Goal: Task Accomplishment & Management: Use online tool/utility

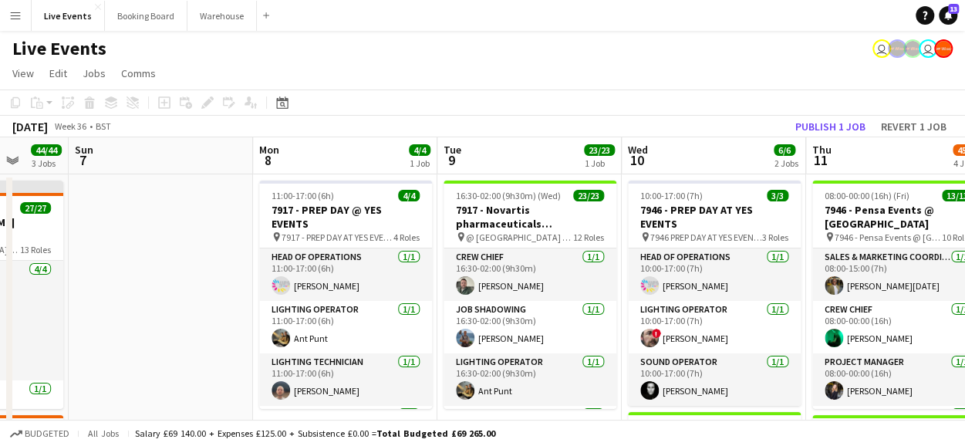
drag, startPoint x: 626, startPoint y: 224, endPoint x: 266, endPoint y: 255, distance: 361.6
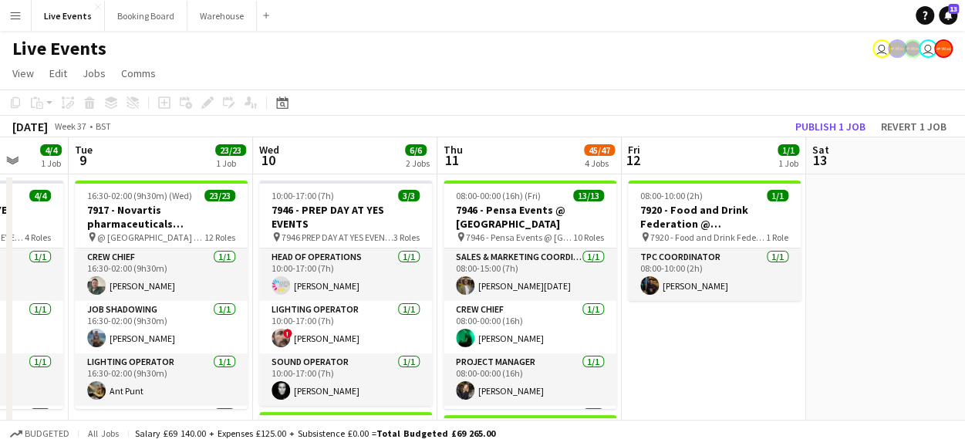
drag, startPoint x: 367, startPoint y: 220, endPoint x: 228, endPoint y: 247, distance: 141.5
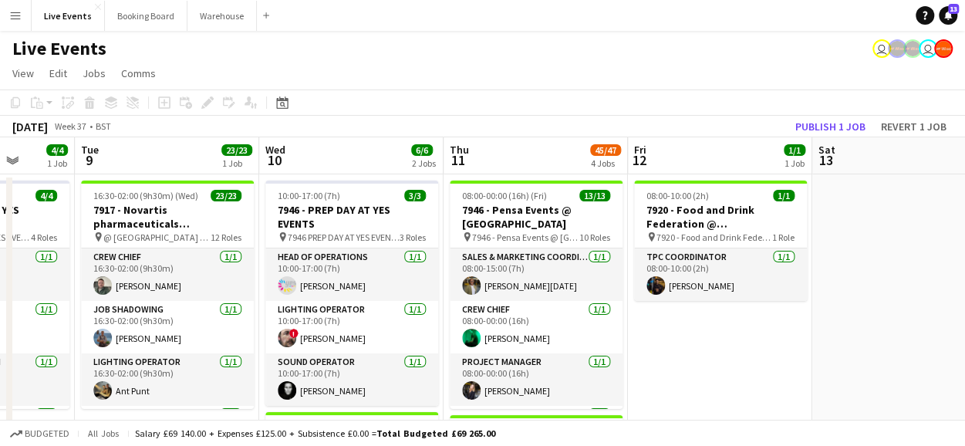
drag, startPoint x: 363, startPoint y: 240, endPoint x: 40, endPoint y: 266, distance: 323.5
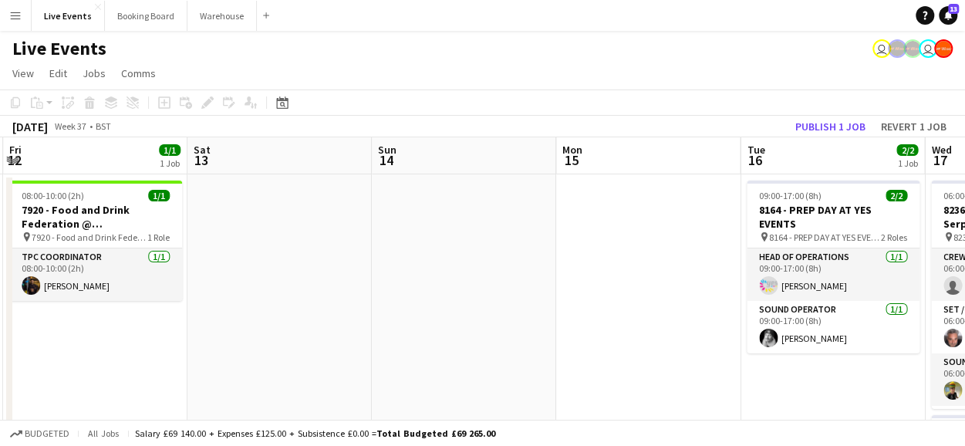
drag, startPoint x: 333, startPoint y: 248, endPoint x: -6, endPoint y: 245, distance: 338.7
drag, startPoint x: 326, startPoint y: 214, endPoint x: -6, endPoint y: 238, distance: 332.6
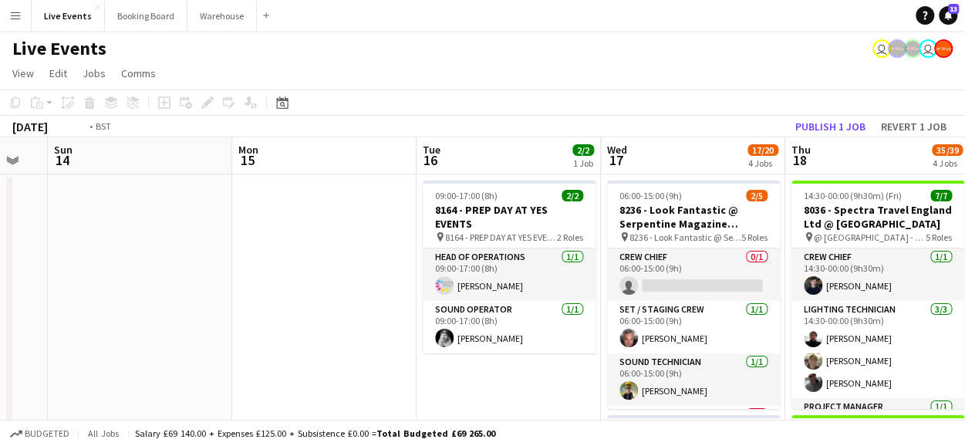
drag, startPoint x: 400, startPoint y: 201, endPoint x: 15, endPoint y: 206, distance: 385.0
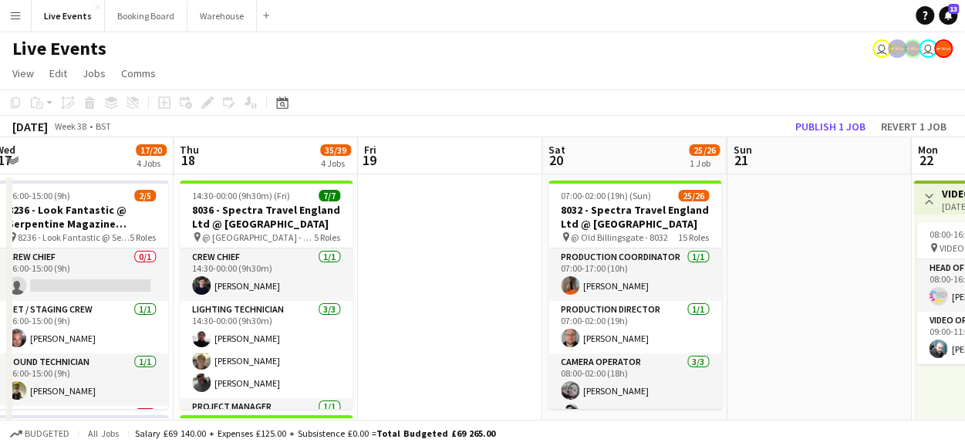
drag, startPoint x: 362, startPoint y: 191, endPoint x: 181, endPoint y: 189, distance: 181.3
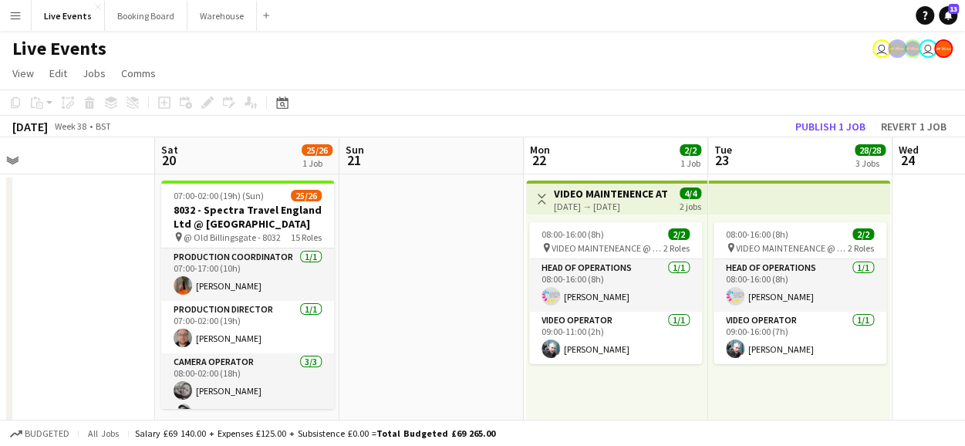
drag, startPoint x: 582, startPoint y: 198, endPoint x: 209, endPoint y: 241, distance: 375.1
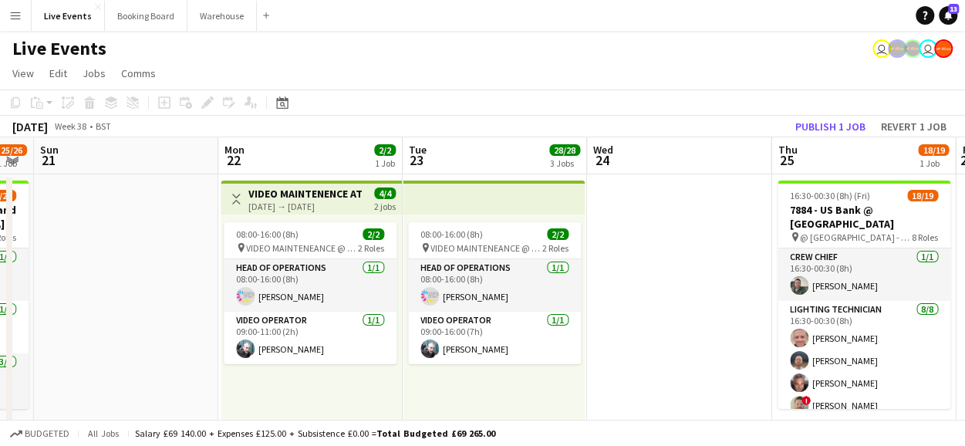
drag, startPoint x: 529, startPoint y: 223, endPoint x: 226, endPoint y: 236, distance: 303.5
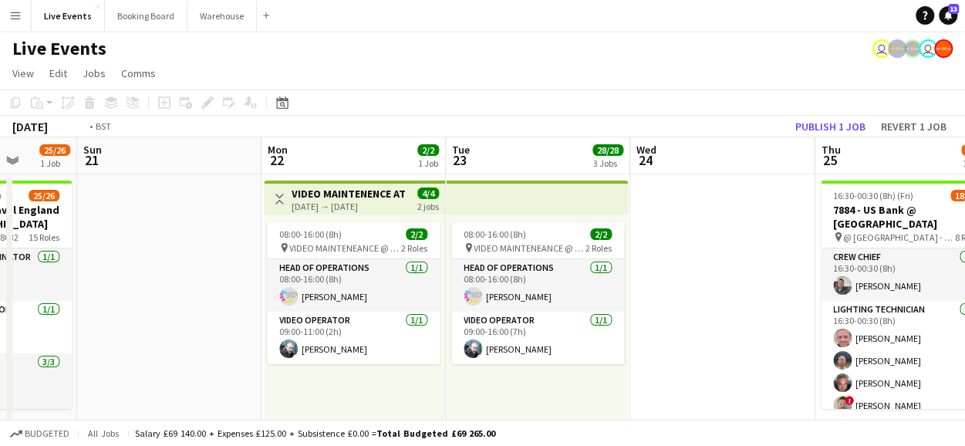
drag, startPoint x: 401, startPoint y: 204, endPoint x: 211, endPoint y: 221, distance: 191.4
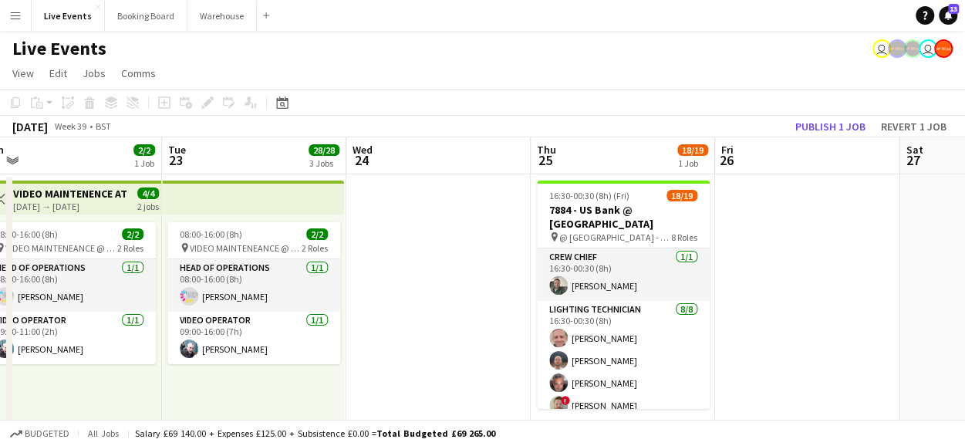
drag, startPoint x: 270, startPoint y: 226, endPoint x: 202, endPoint y: 219, distance: 68.2
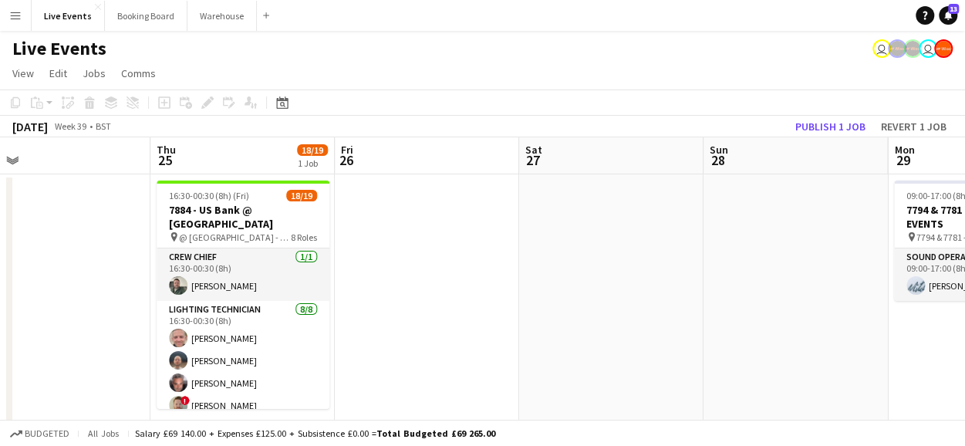
drag, startPoint x: 592, startPoint y: 213, endPoint x: 248, endPoint y: 245, distance: 344.8
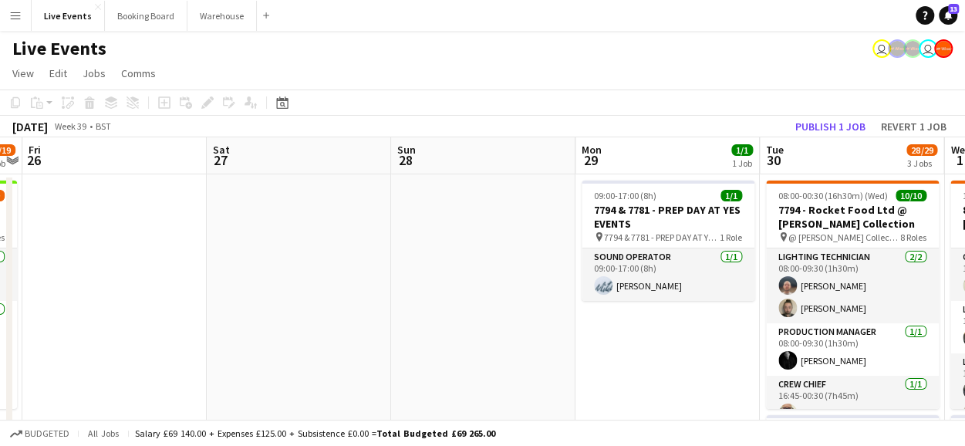
drag, startPoint x: 373, startPoint y: 248, endPoint x: 230, endPoint y: 248, distance: 143.5
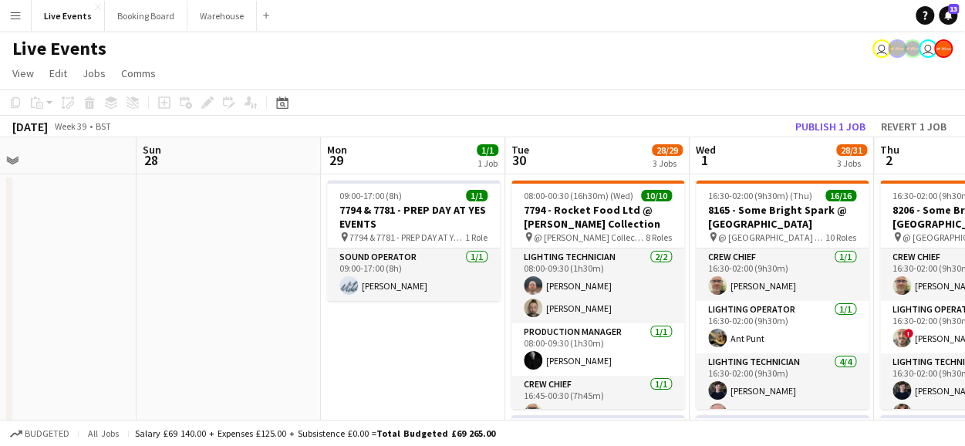
scroll to position [0, 654]
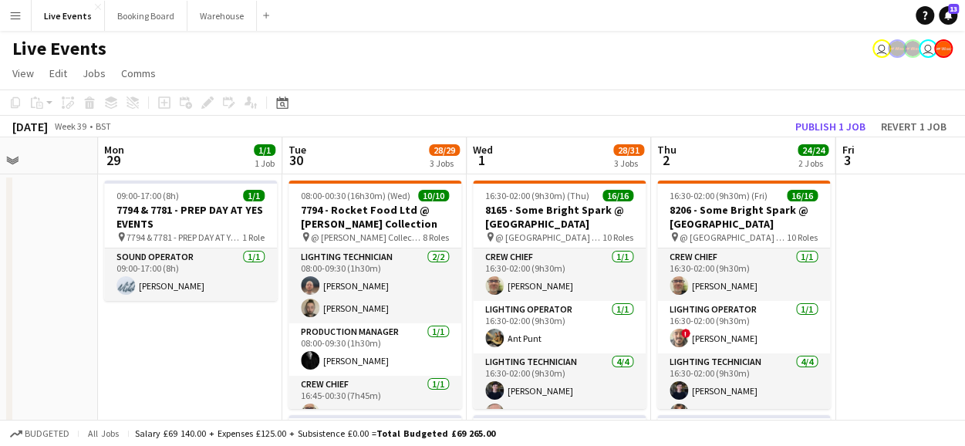
drag, startPoint x: 373, startPoint y: 254, endPoint x: 244, endPoint y: 247, distance: 129.0
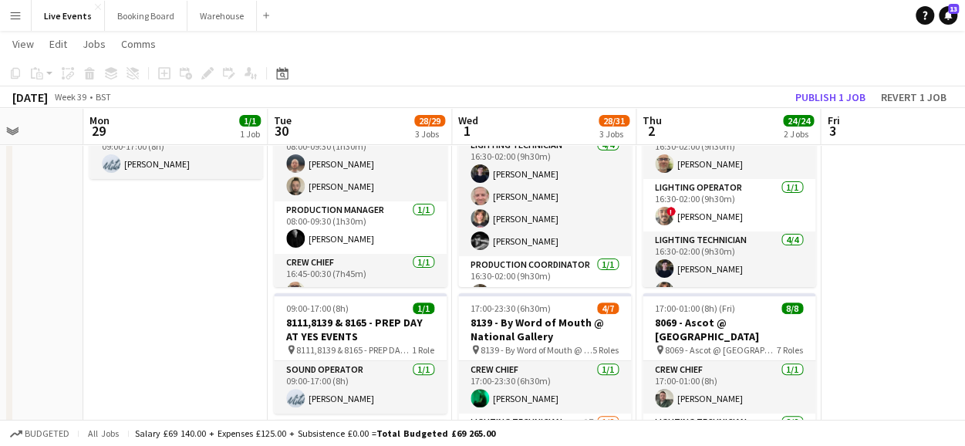
scroll to position [121, 0]
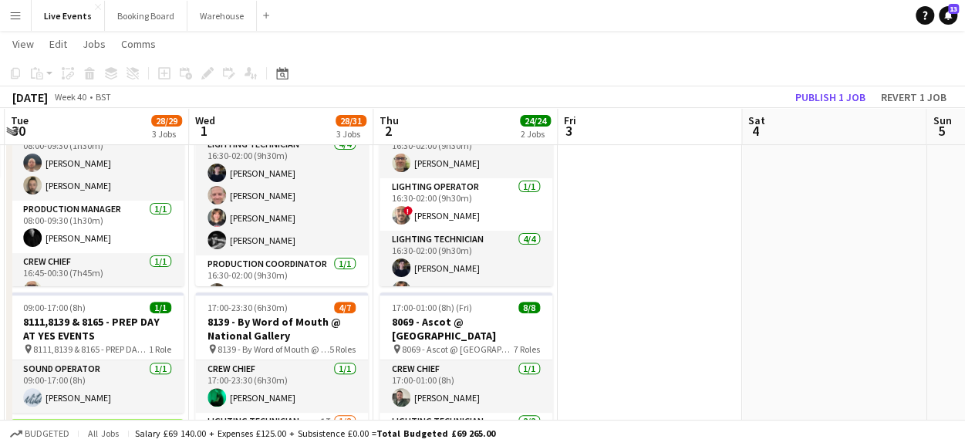
drag, startPoint x: 903, startPoint y: 234, endPoint x: 637, endPoint y: 248, distance: 265.8
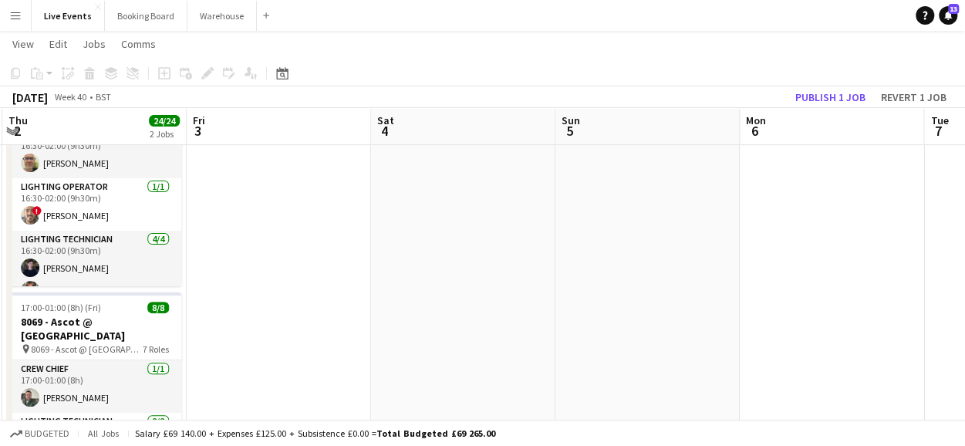
drag, startPoint x: 704, startPoint y: 255, endPoint x: 403, endPoint y: 282, distance: 302.1
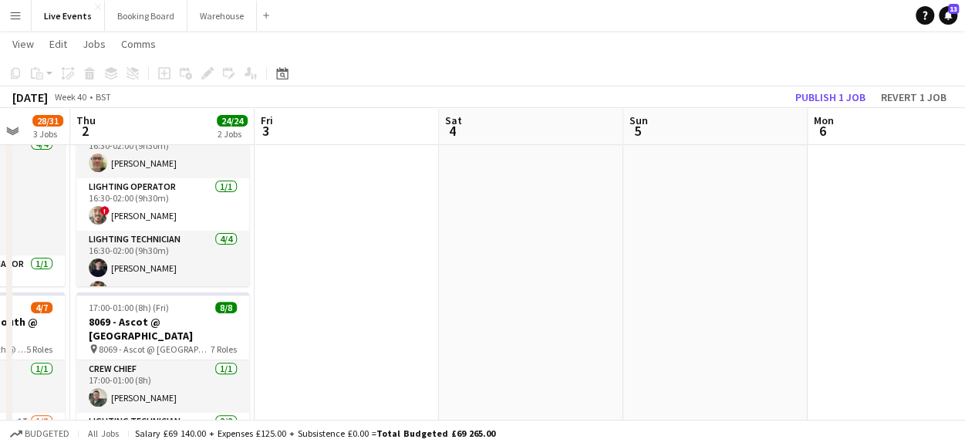
scroll to position [0, 0]
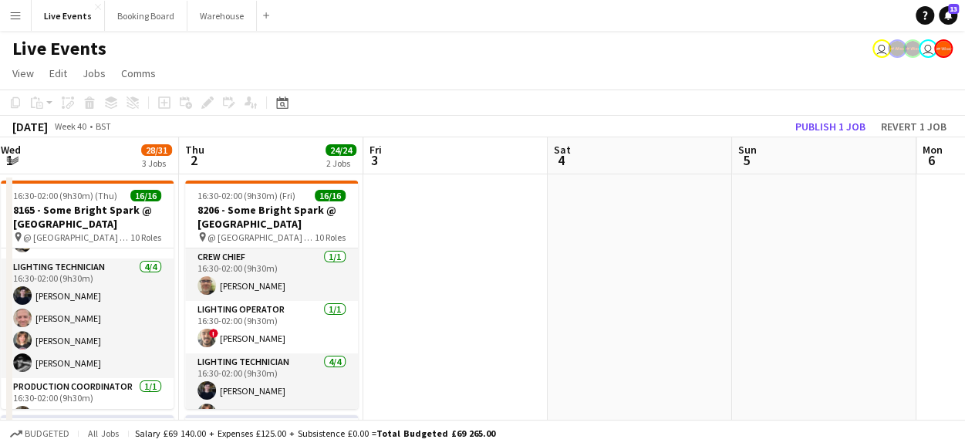
drag, startPoint x: 511, startPoint y: 266, endPoint x: 810, endPoint y: 268, distance: 299.3
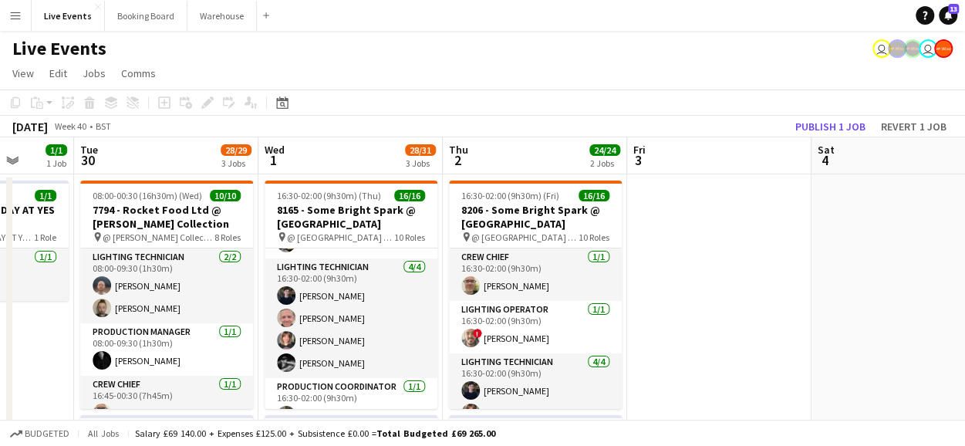
drag, startPoint x: 904, startPoint y: 279, endPoint x: 981, endPoint y: 282, distance: 77.2
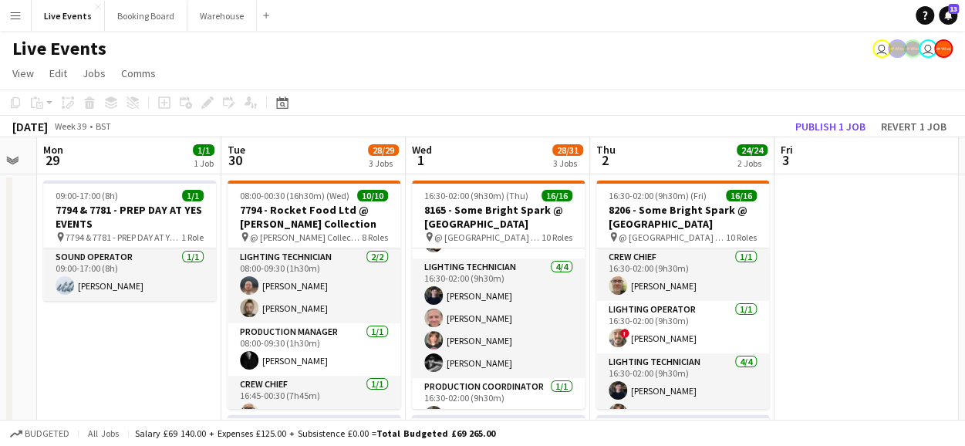
drag, startPoint x: 894, startPoint y: 282, endPoint x: 980, endPoint y: 280, distance: 85.7
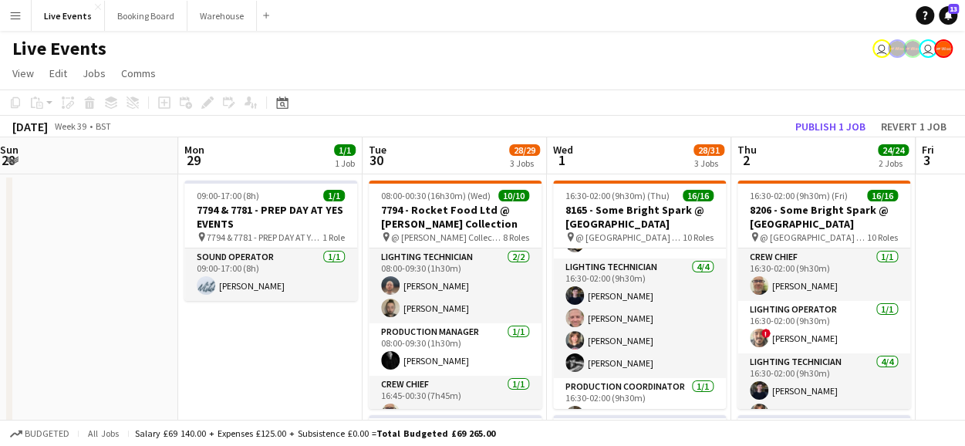
drag, startPoint x: 819, startPoint y: 263, endPoint x: 964, endPoint y: 234, distance: 148.0
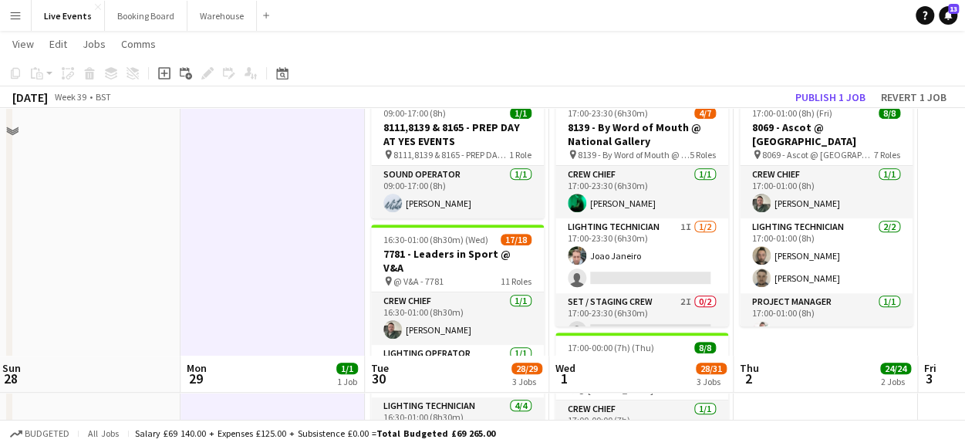
scroll to position [320, 0]
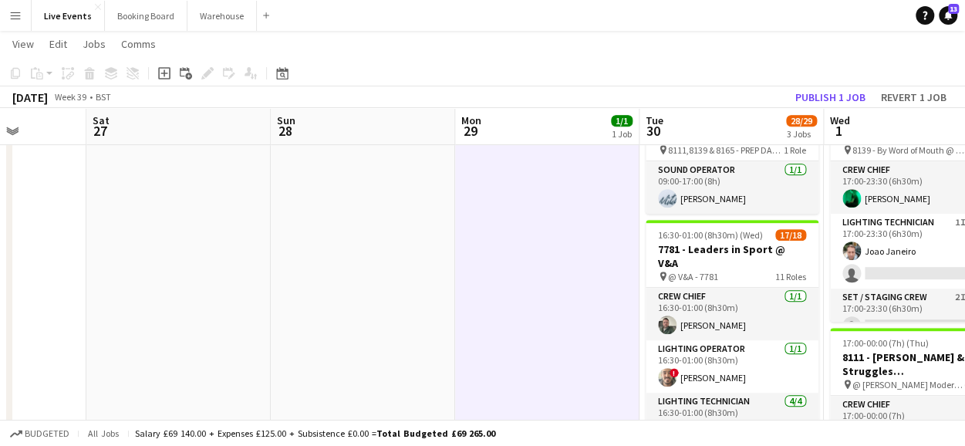
drag, startPoint x: 299, startPoint y: 268, endPoint x: 592, endPoint y: 283, distance: 293.6
click at [592, 283] on app-calendar-viewport "Wed 24 Thu 25 18/19 1 Job Fri 26 Sat 27 Sun 28 Mon 29 1/1 1 Job Tue 30 28/29 3 …" at bounding box center [482, 371] width 965 height 1262
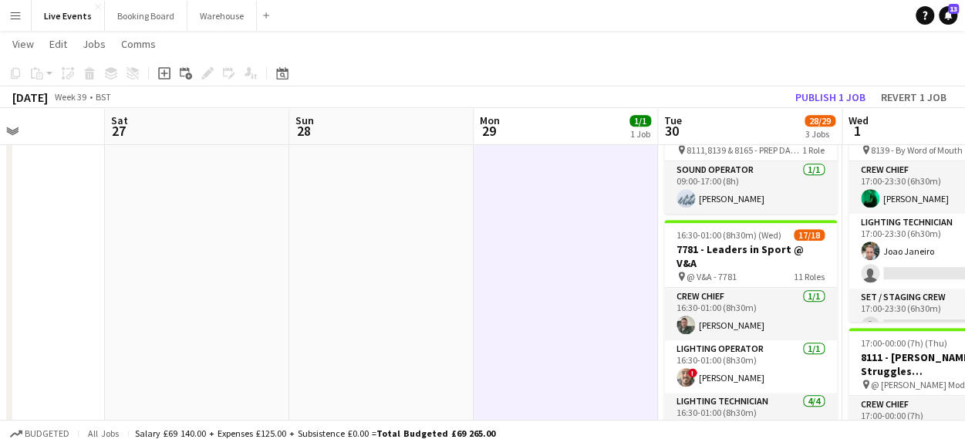
drag, startPoint x: 417, startPoint y: 255, endPoint x: 727, endPoint y: 291, distance: 312.2
click at [727, 291] on app-calendar-viewport "Wed 24 Thu 25 18/19 1 Job Fri 26 Sat 27 Sun 28 Mon 29 1/1 1 Job Tue 30 28/29 3 …" at bounding box center [482, 371] width 965 height 1262
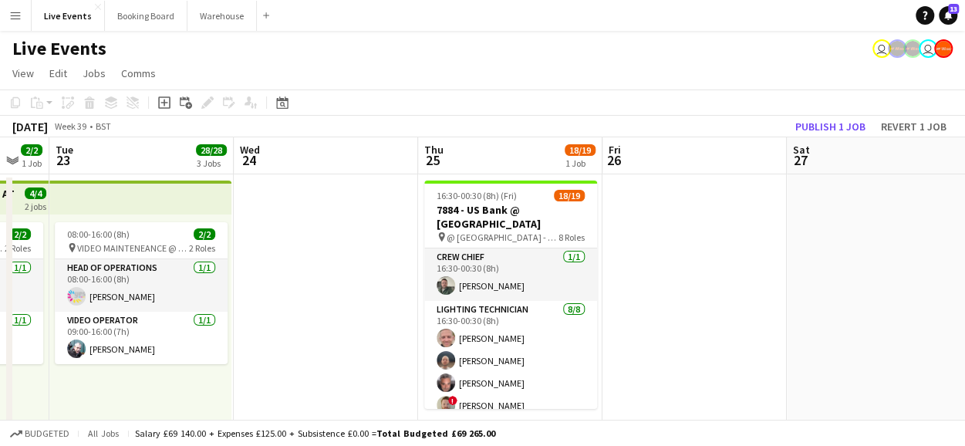
scroll to position [0, 321]
drag, startPoint x: 458, startPoint y: 286, endPoint x: 782, endPoint y: 308, distance: 324.7
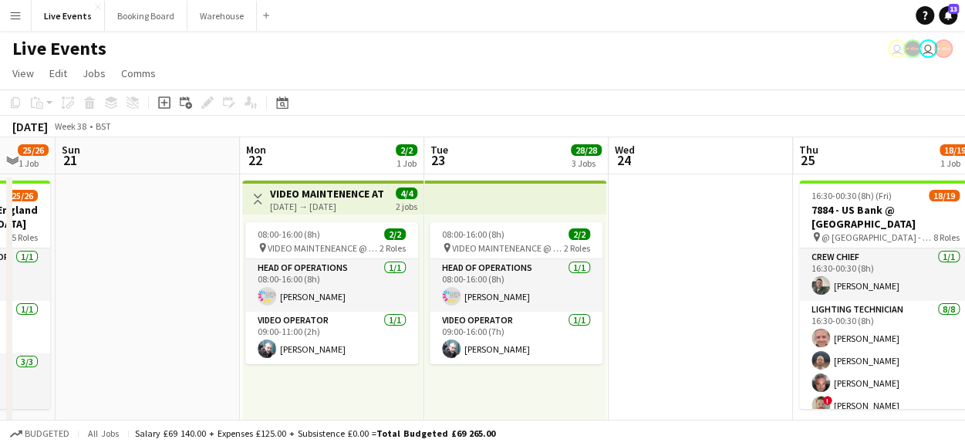
drag, startPoint x: 353, startPoint y: 246, endPoint x: 728, endPoint y: 260, distance: 375.2
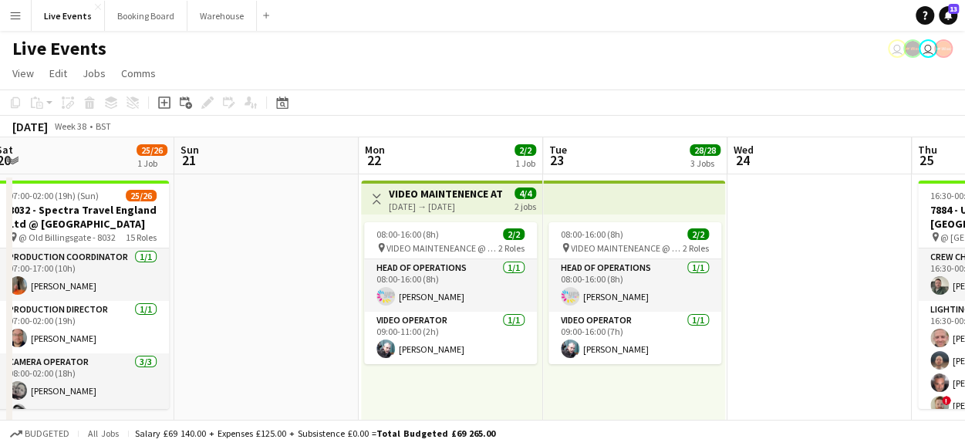
drag, startPoint x: 733, startPoint y: 288, endPoint x: 836, endPoint y: 302, distance: 103.6
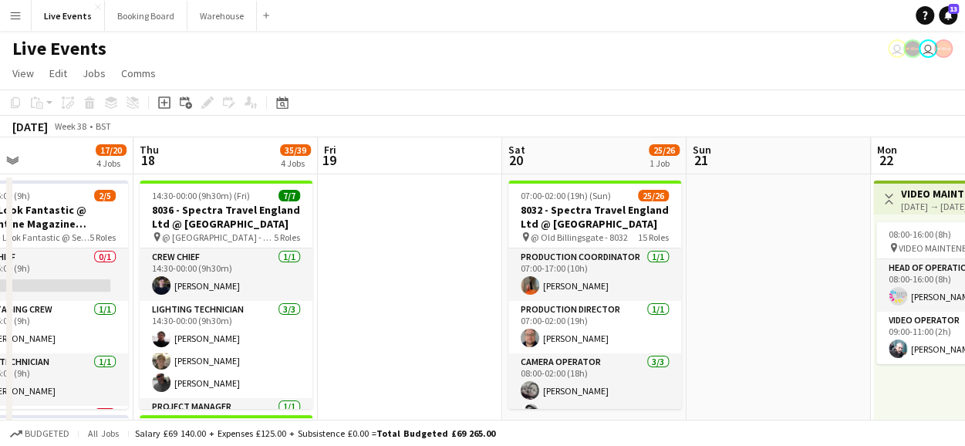
drag, startPoint x: 535, startPoint y: 319, endPoint x: 862, endPoint y: 322, distance: 326.4
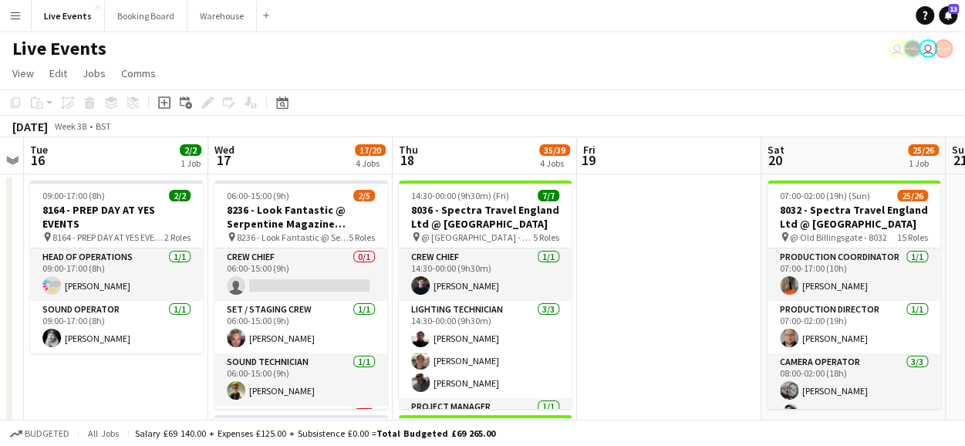
drag, startPoint x: 582, startPoint y: 312, endPoint x: 842, endPoint y: 318, distance: 260.0
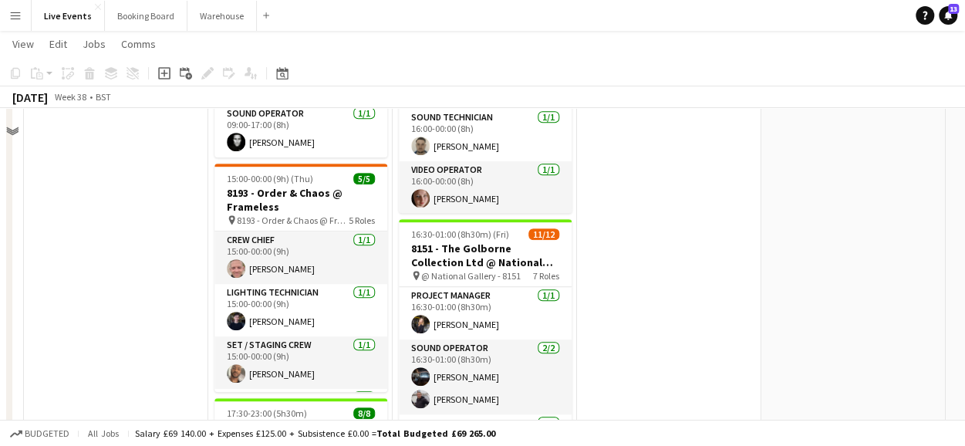
scroll to position [0, 0]
